Goal: Task Accomplishment & Management: Use online tool/utility

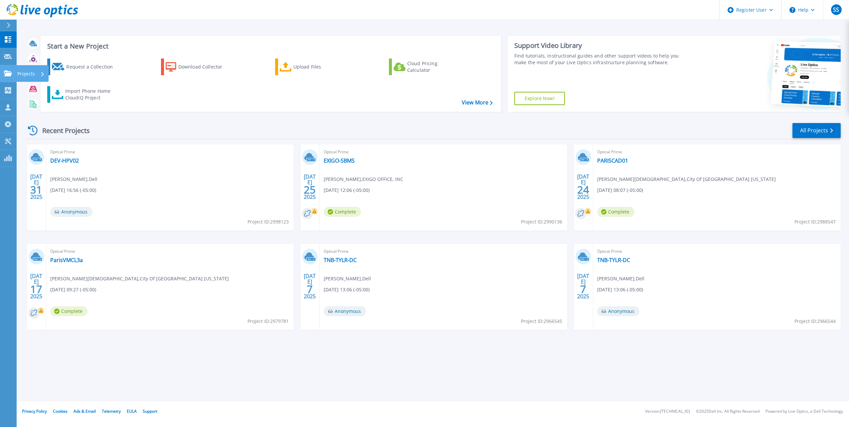
click at [3, 73] on link "Projects Projects" at bounding box center [8, 73] width 17 height 17
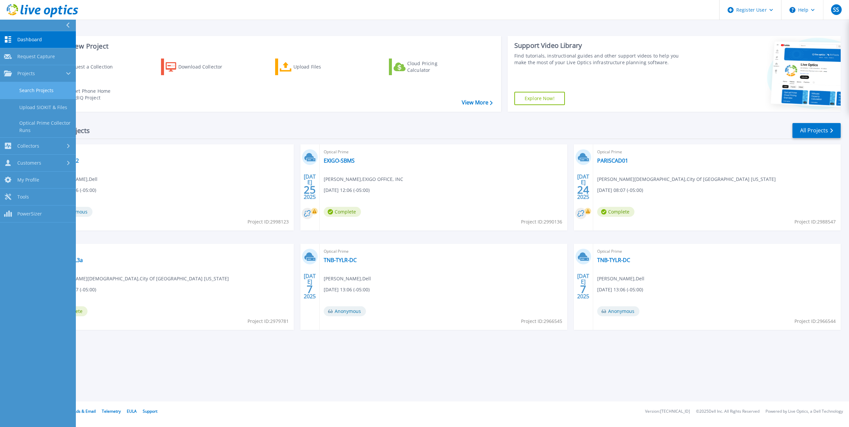
click at [19, 88] on link "Search Projects" at bounding box center [38, 90] width 76 height 17
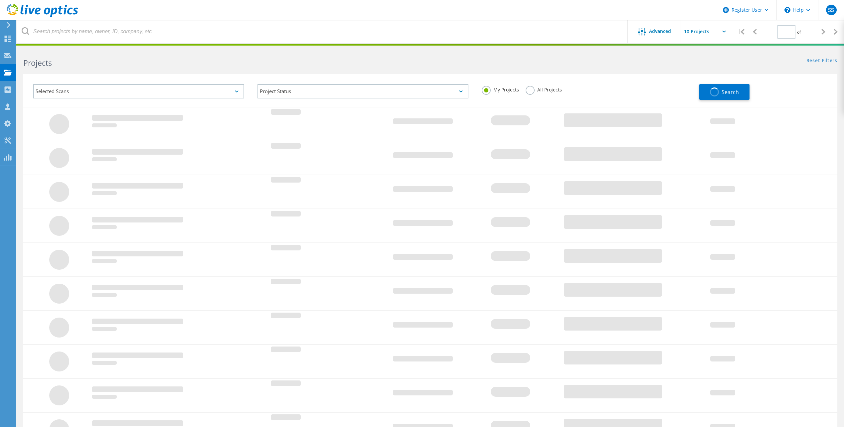
type input "1"
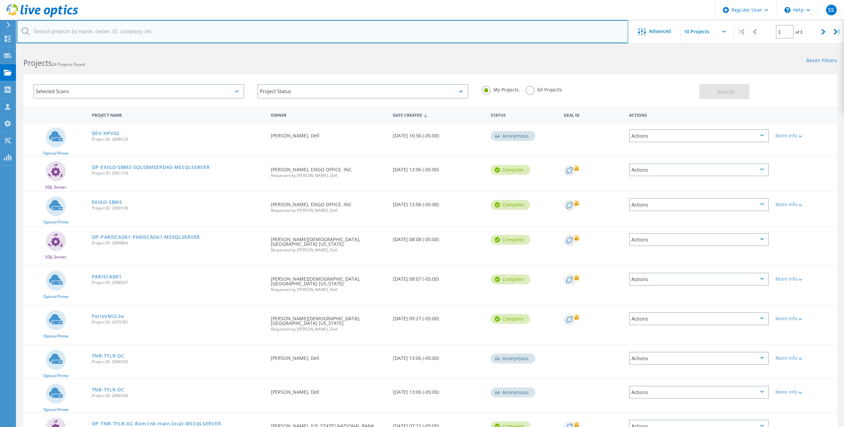
paste input "jpressler@munsch.com"
type input "jpressler@munsch.com"
